Goal: Task Accomplishment & Management: Use online tool/utility

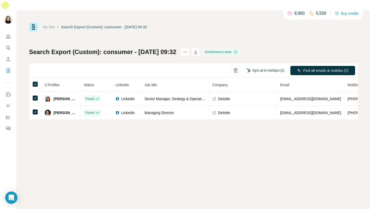
click at [273, 67] on button "Sync all to HubSpot (2)" at bounding box center [265, 71] width 45 height 8
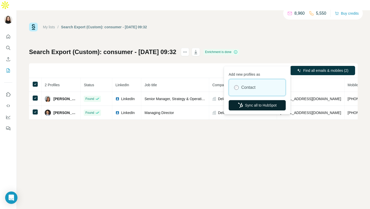
click at [251, 105] on button "Sync all to HubSpot" at bounding box center [257, 105] width 57 height 10
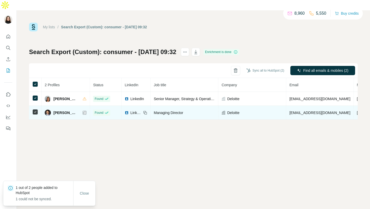
click at [86, 111] on icon at bounding box center [84, 113] width 3 height 4
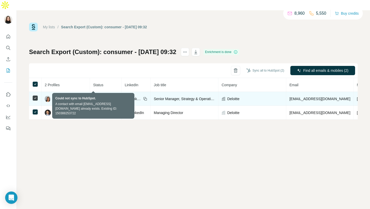
click at [86, 97] on icon at bounding box center [85, 98] width 4 height 3
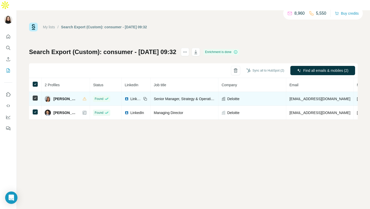
click at [142, 96] on span "LinkedIn" at bounding box center [135, 98] width 11 height 5
